Goal: Transaction & Acquisition: Purchase product/service

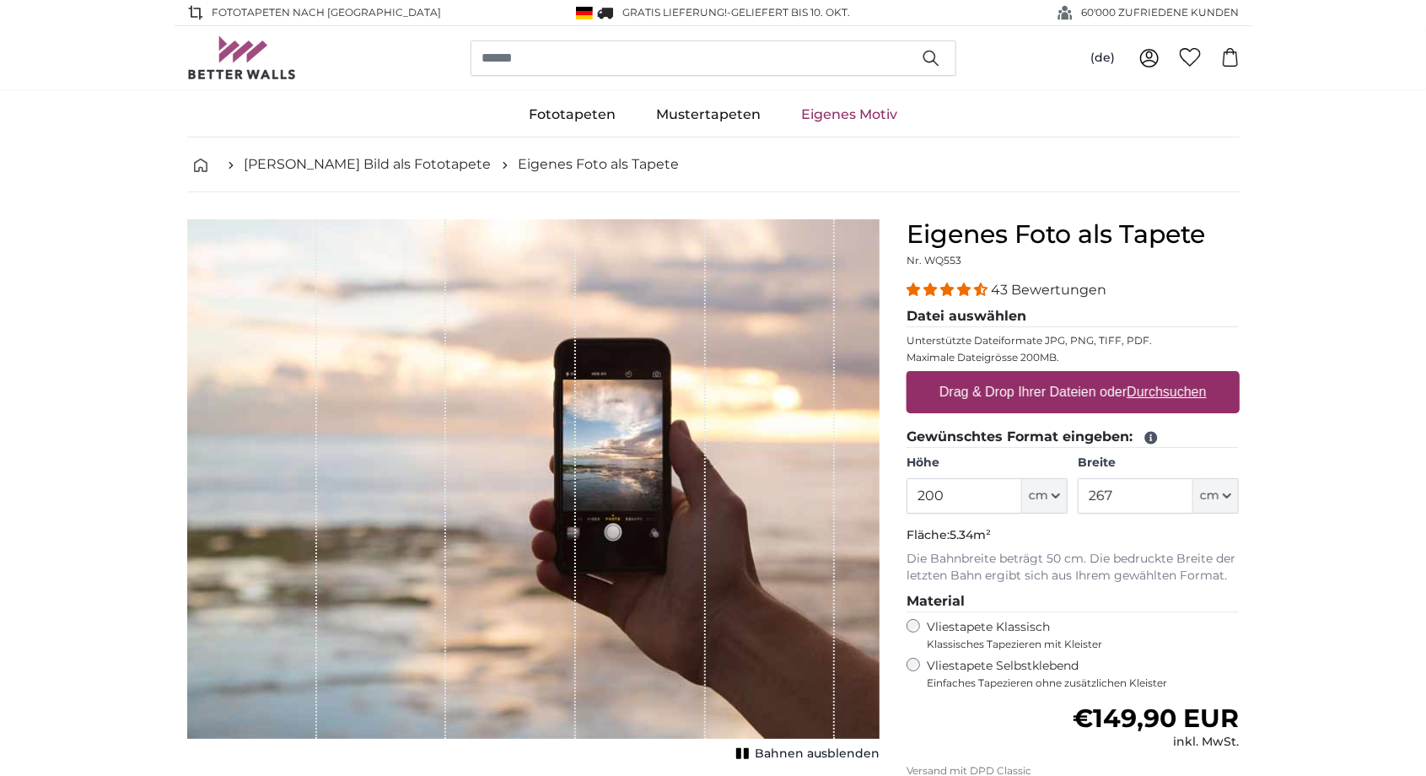
click at [918, 666] on div "Vliestapete Selbstklebend Einfaches Tapezieren ohne zusätzlichen Kleister" at bounding box center [1072, 674] width 333 height 32
click at [917, 679] on div "Vliestapete Selbstklebend Einfaches Tapezieren ohne zusätzlichen Kleister" at bounding box center [1072, 674] width 333 height 32
click at [1175, 391] on u "Durchsuchen" at bounding box center [1165, 391] width 79 height 14
click at [1175, 376] on input "Drag & Drop Ihrer Dateien oder Durchsuchen" at bounding box center [1072, 373] width 333 height 5
type input "**********"
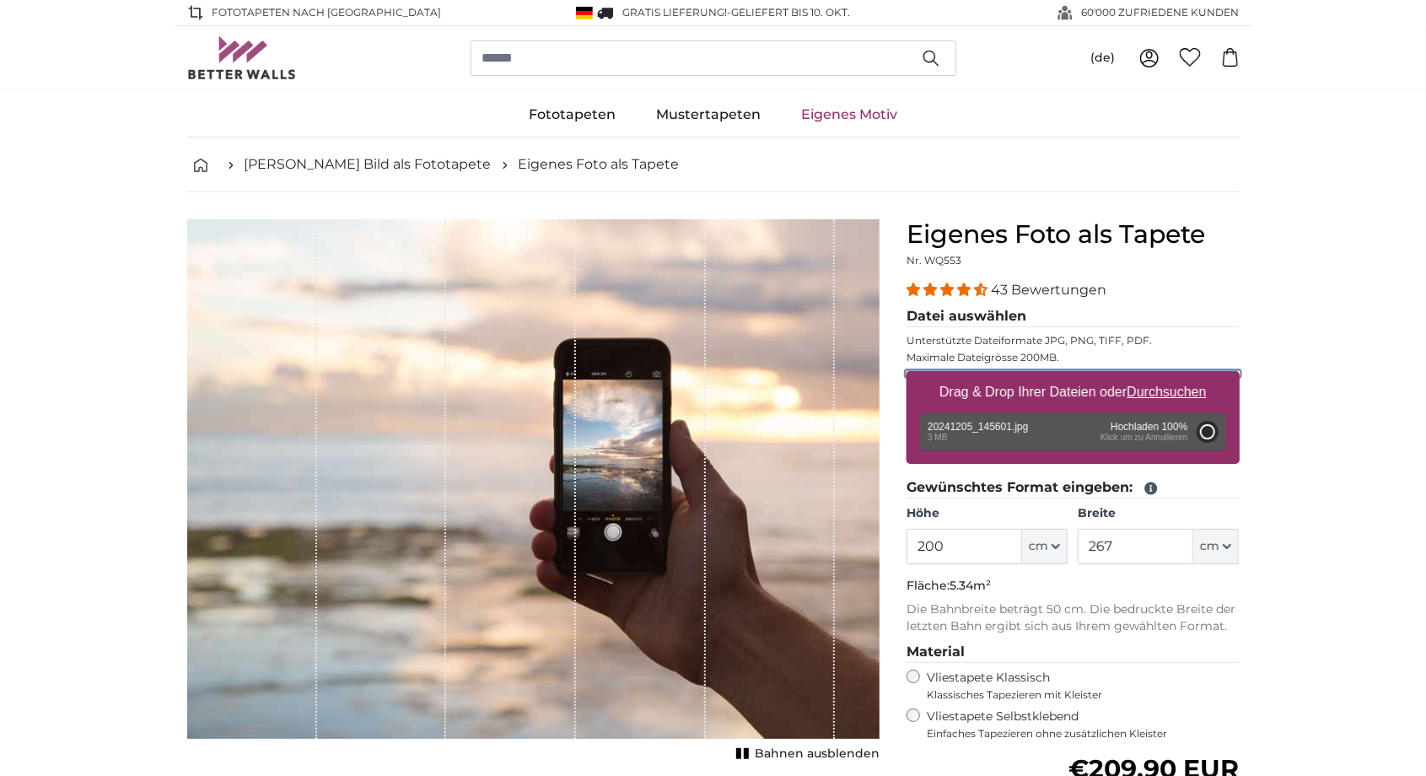
type input "185"
type input "329.3"
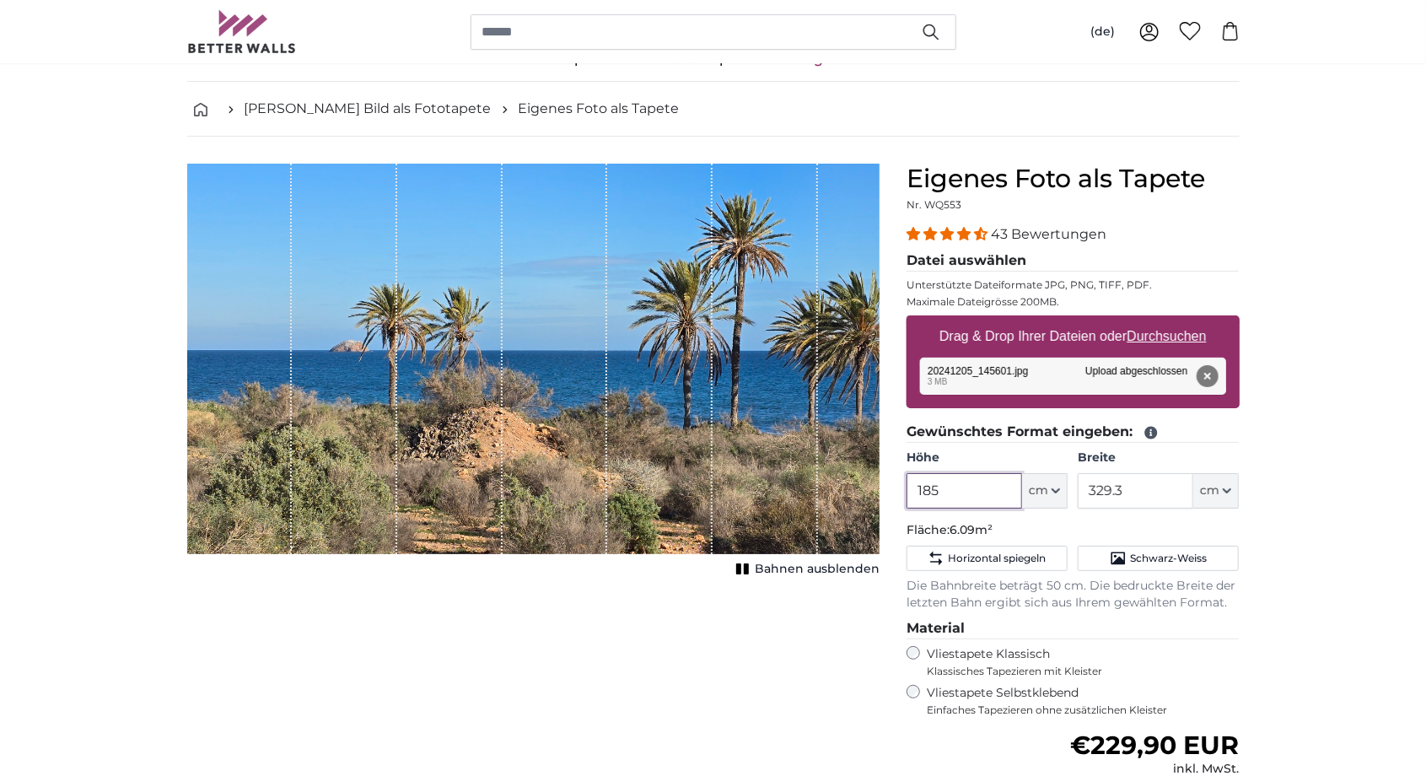
click at [978, 495] on input "185" at bounding box center [963, 490] width 115 height 35
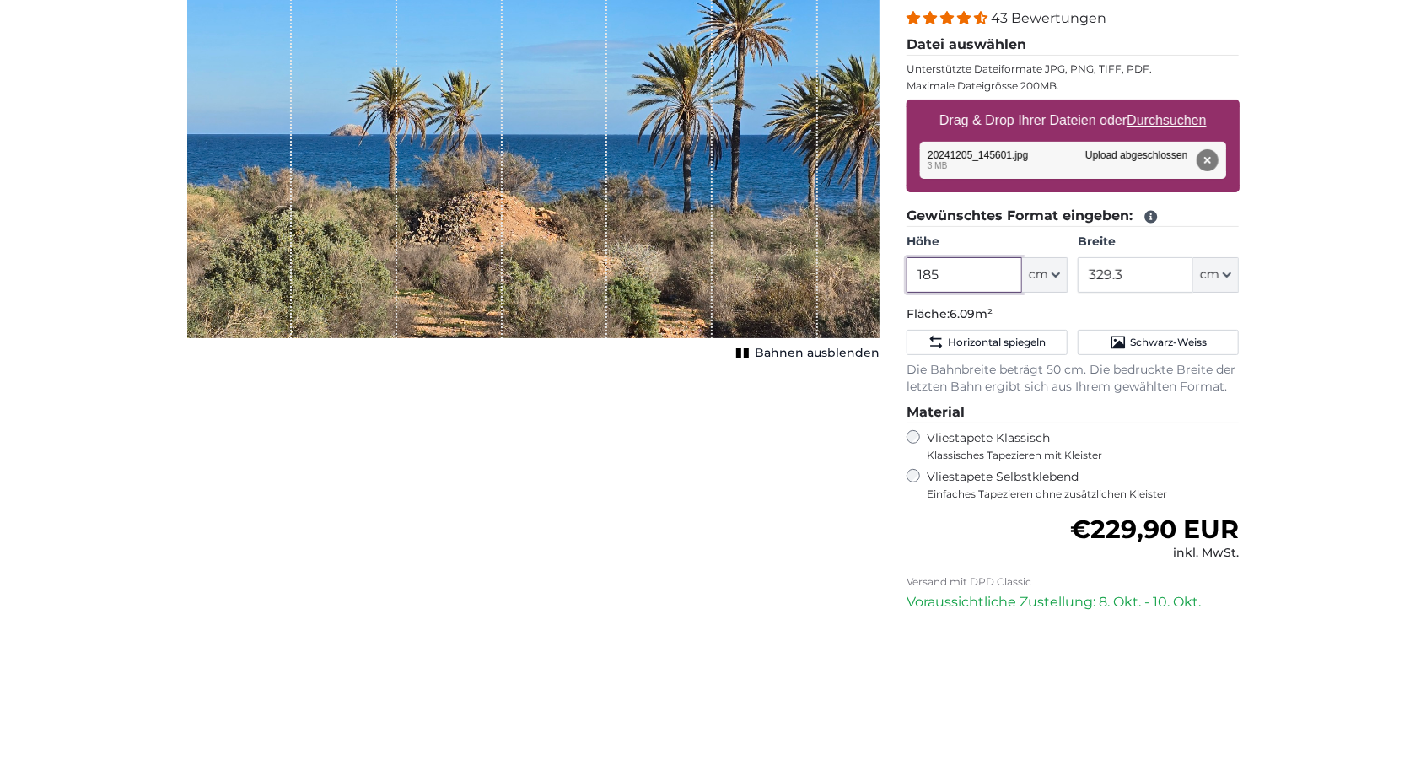
scroll to position [110, 0]
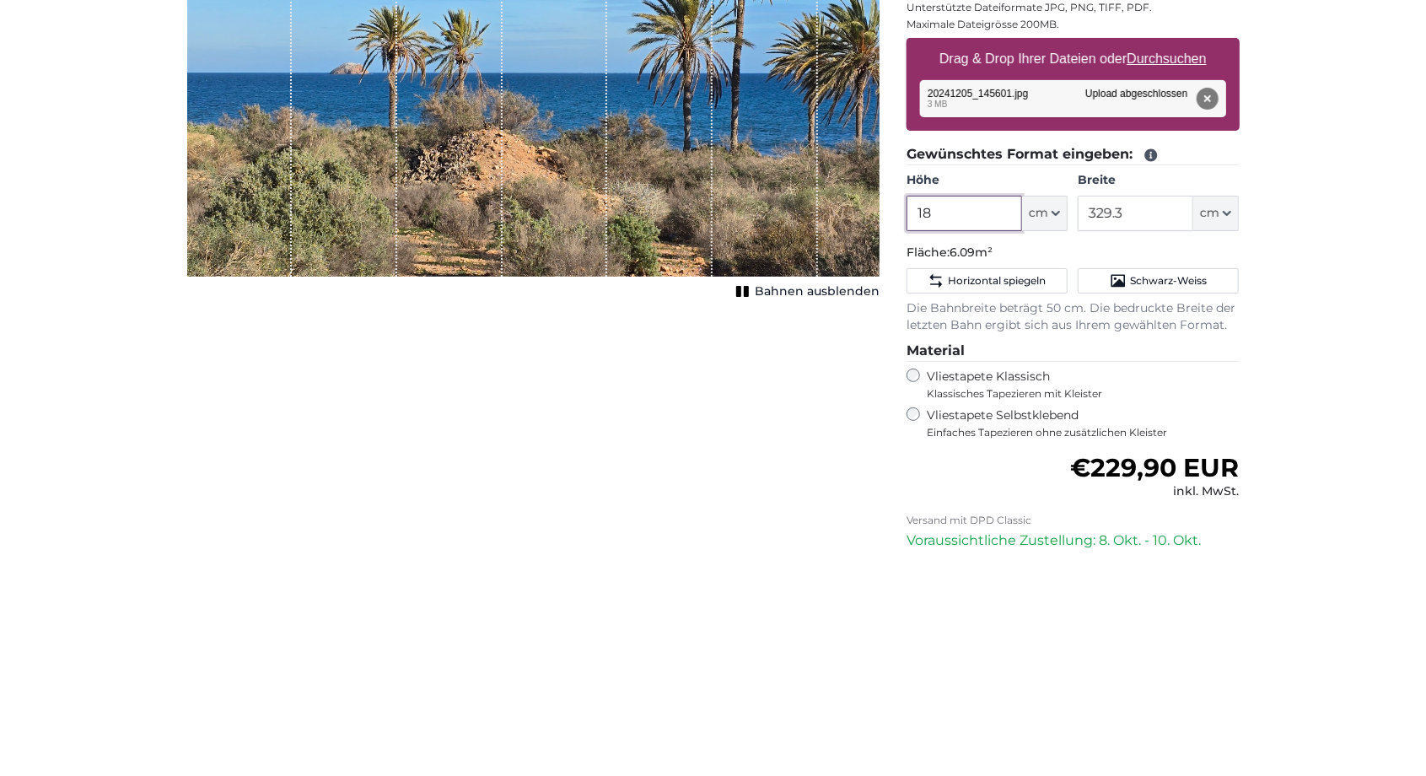
type input "1"
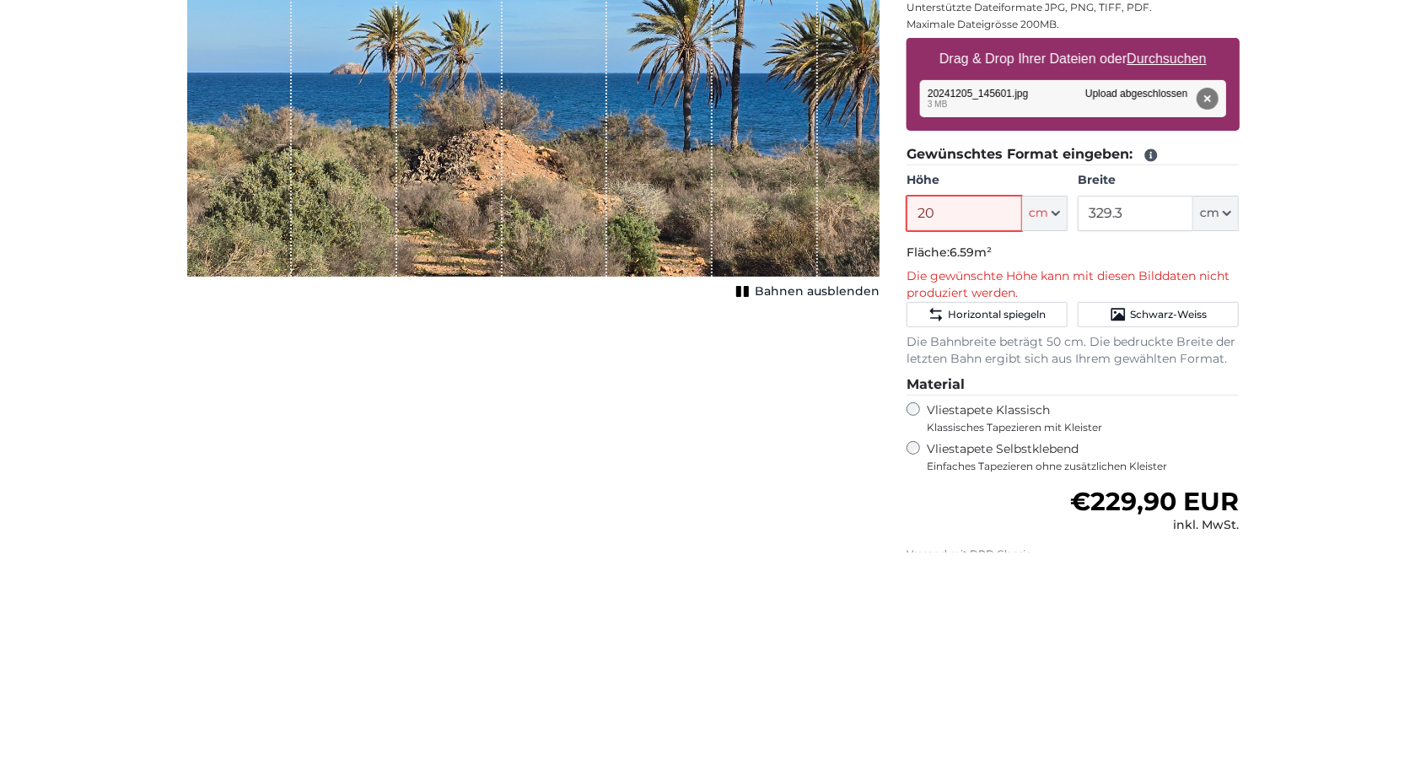
type input "2"
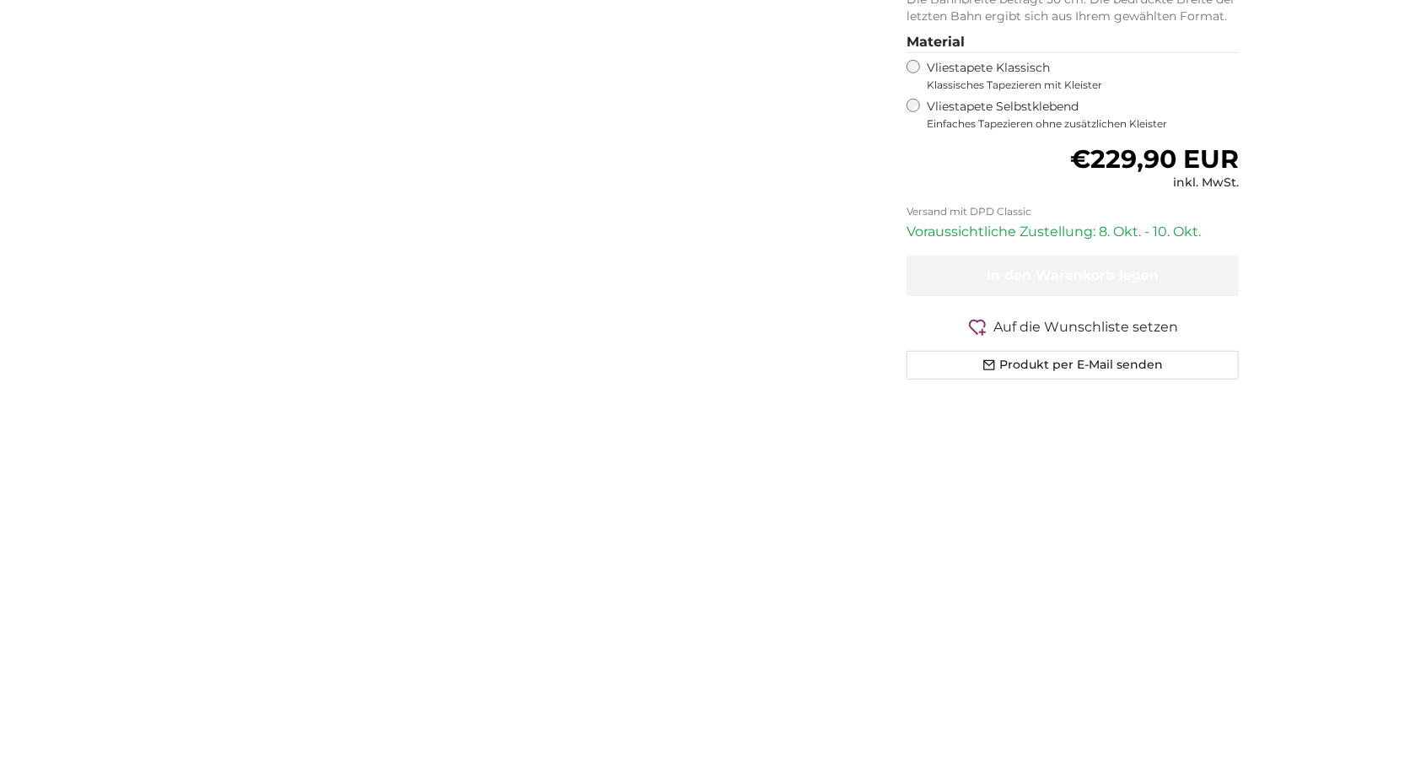
scroll to position [255, 0]
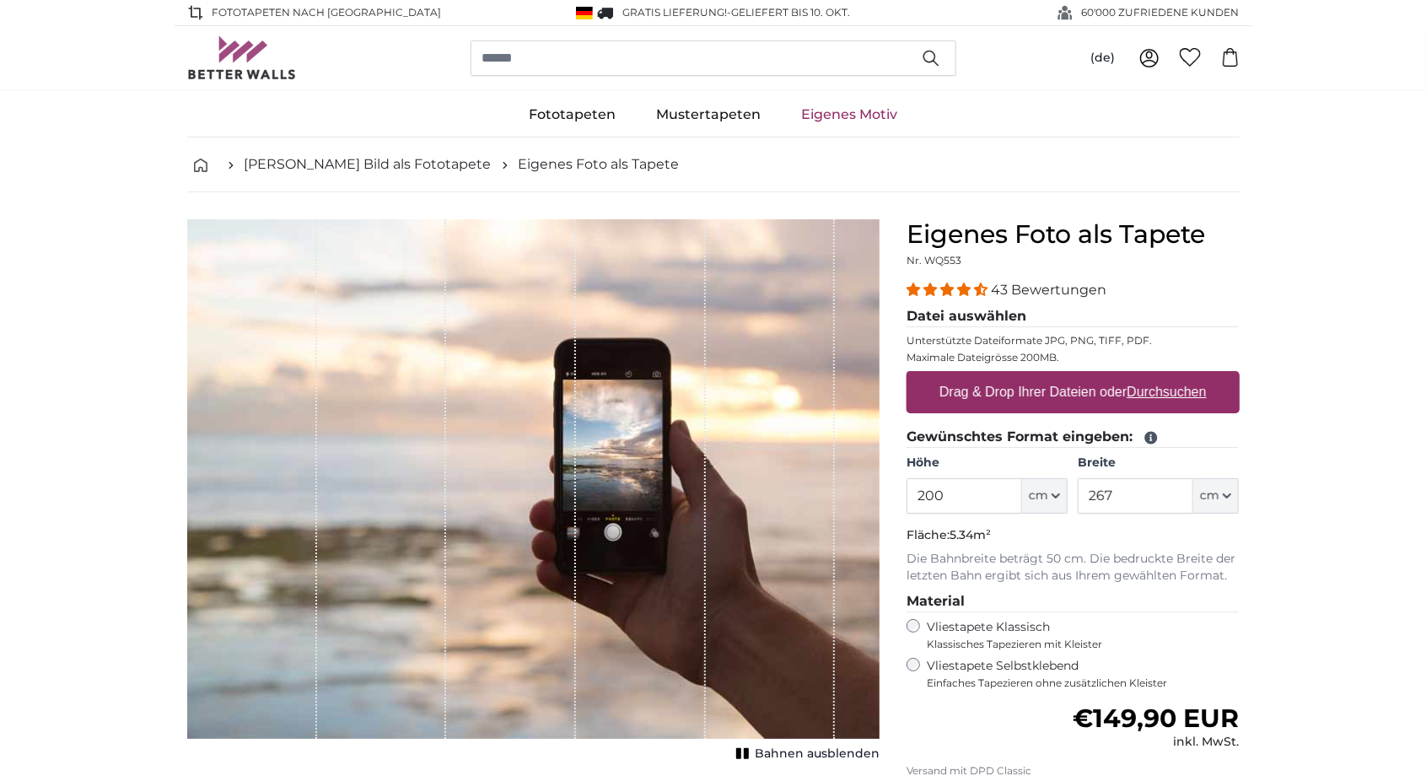
click at [1191, 395] on u "Durchsuchen" at bounding box center [1165, 391] width 79 height 14
click at [1191, 376] on input "Drag & Drop Ihrer Dateien oder Durchsuchen" at bounding box center [1072, 373] width 333 height 5
type input "**********"
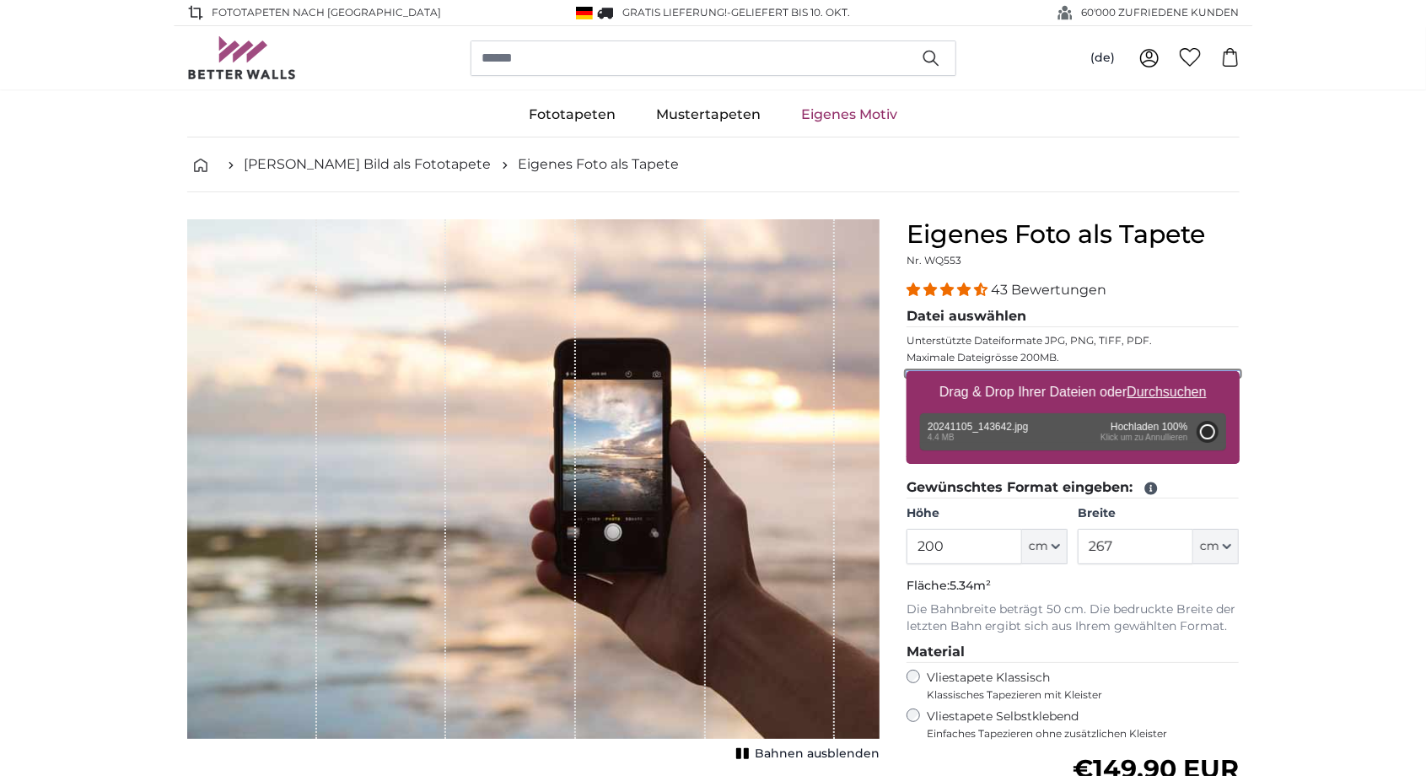
type input "185"
type input "329.3"
